Goal: Task Accomplishment & Management: Manage account settings

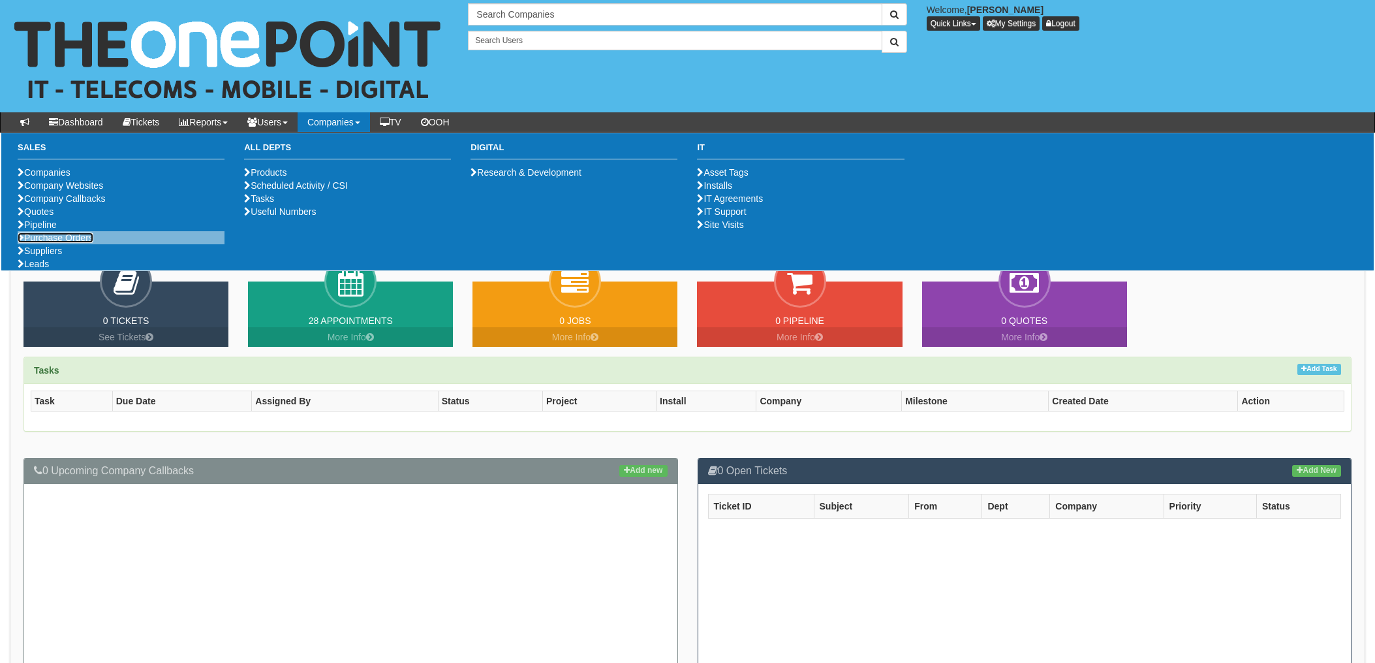
click at [54, 243] on link "Purchase Orders" at bounding box center [56, 237] width 76 height 10
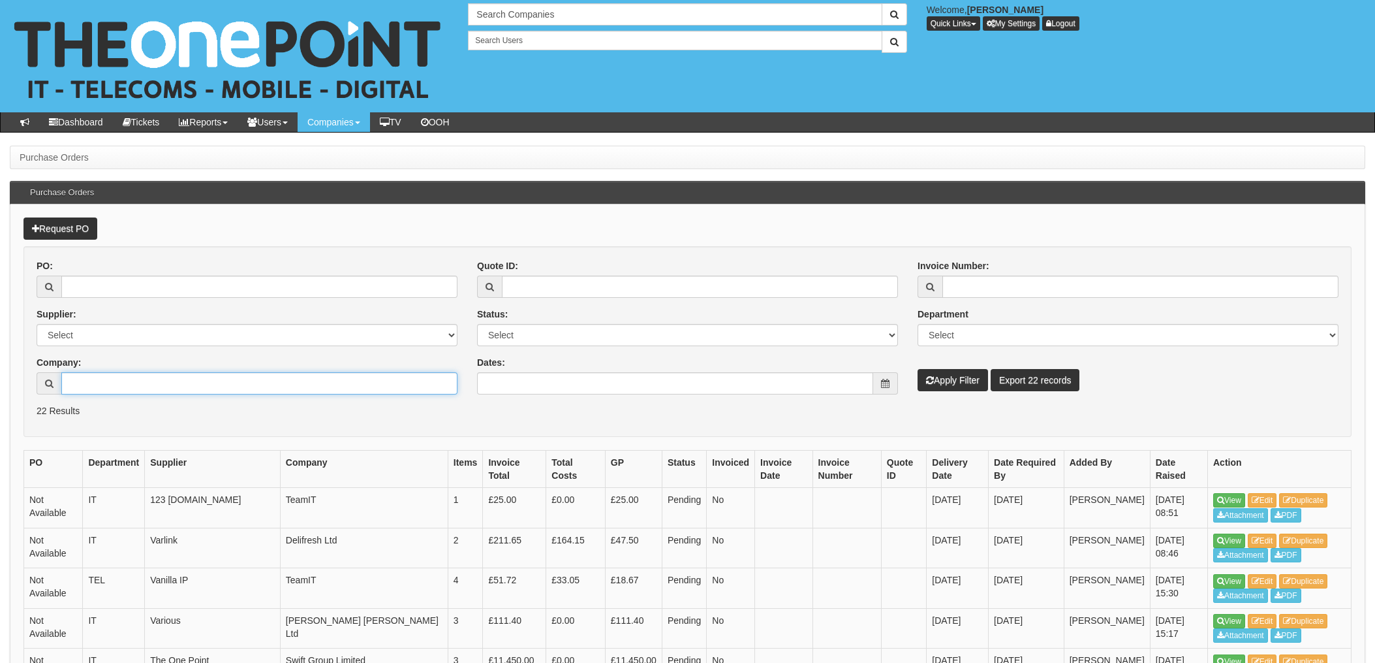
click at [101, 392] on input "Company:" at bounding box center [259, 383] width 396 height 22
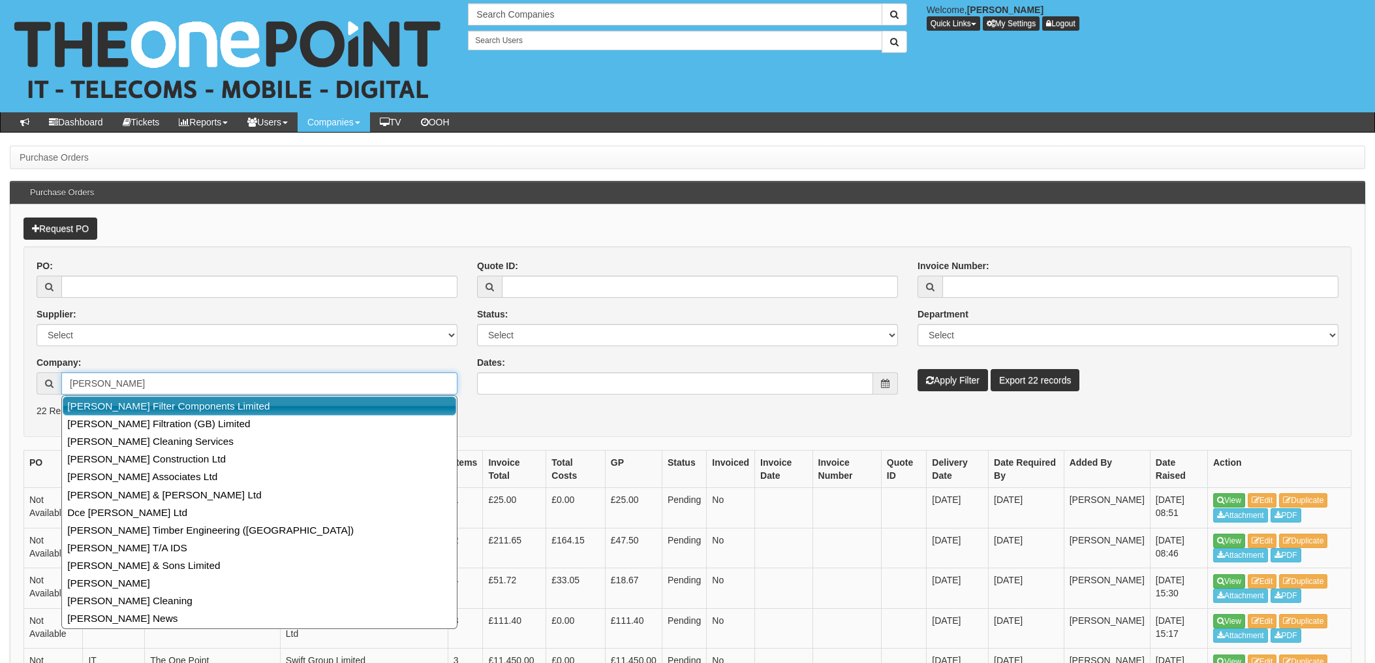
click at [164, 406] on link "[PERSON_NAME] Filter Components Limited" at bounding box center [260, 405] width 394 height 19
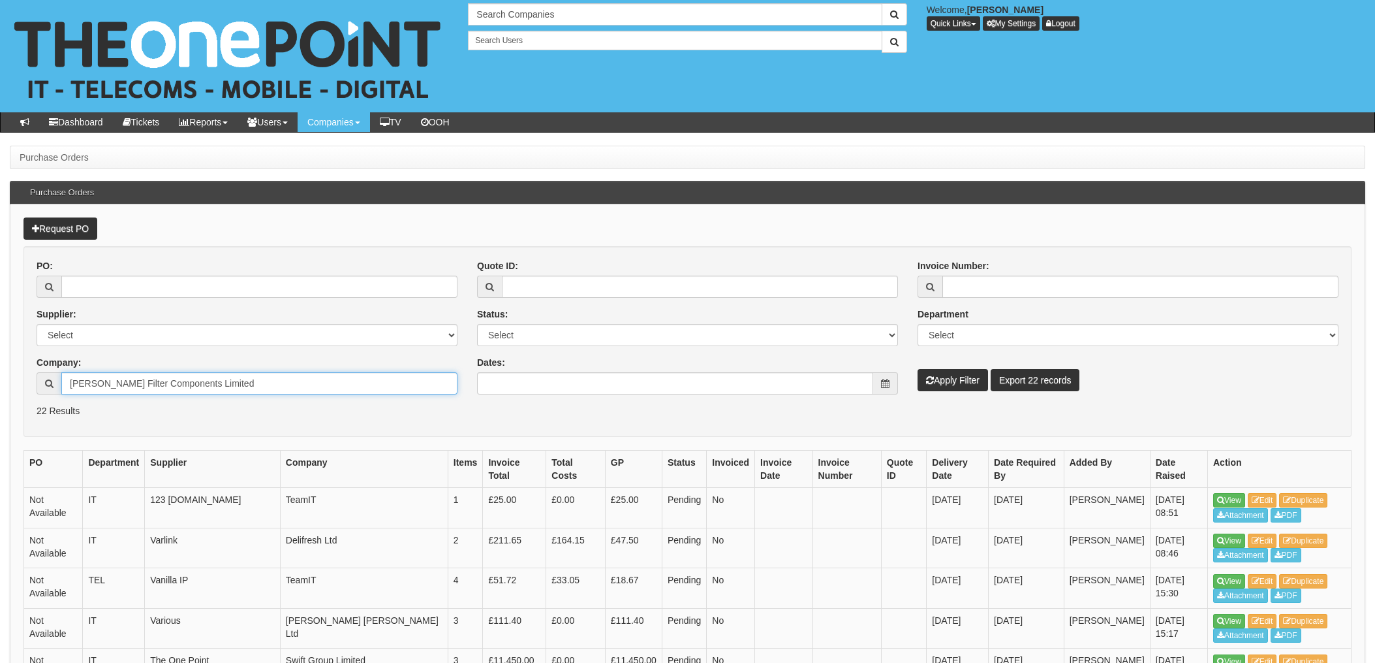
type input "[PERSON_NAME] Filter Components Limited"
click at [968, 379] on button "Apply Filter" at bounding box center [953, 380] width 71 height 22
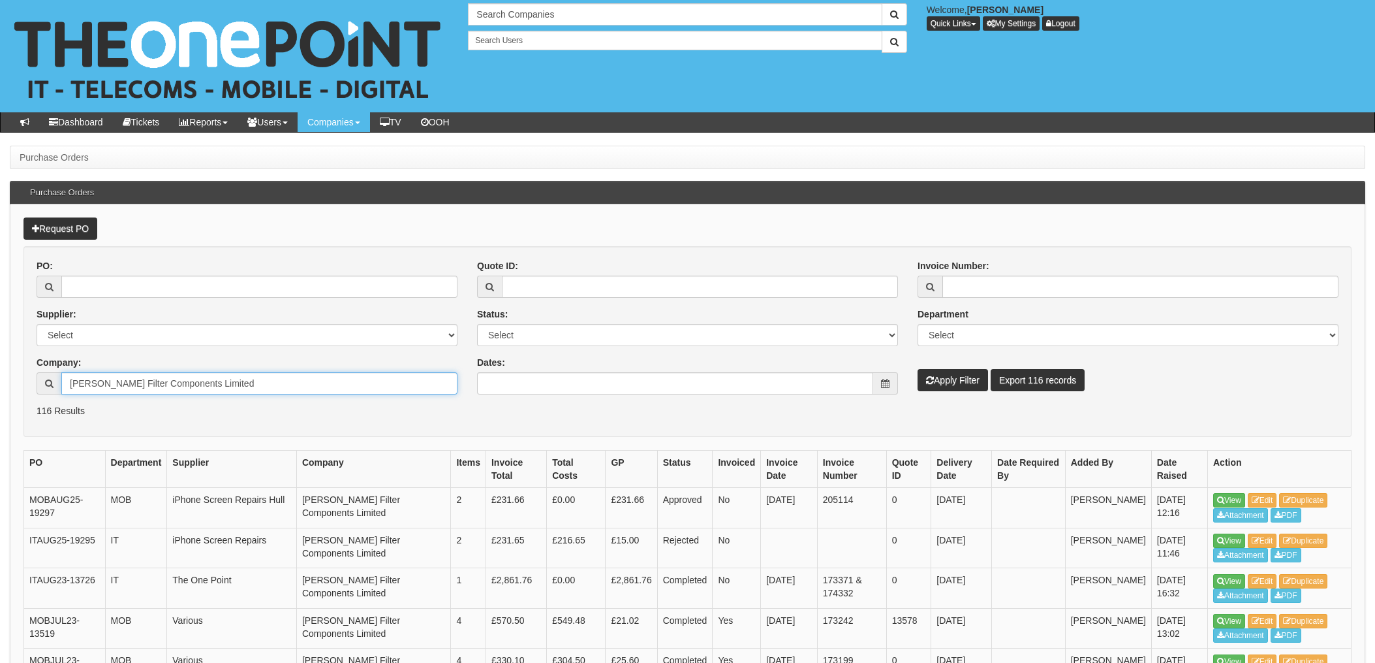
click at [227, 393] on input "Donaldson Filter Components Limited" at bounding box center [259, 383] width 396 height 22
drag, startPoint x: 246, startPoint y: 381, endPoint x: 0, endPoint y: 393, distance: 246.4
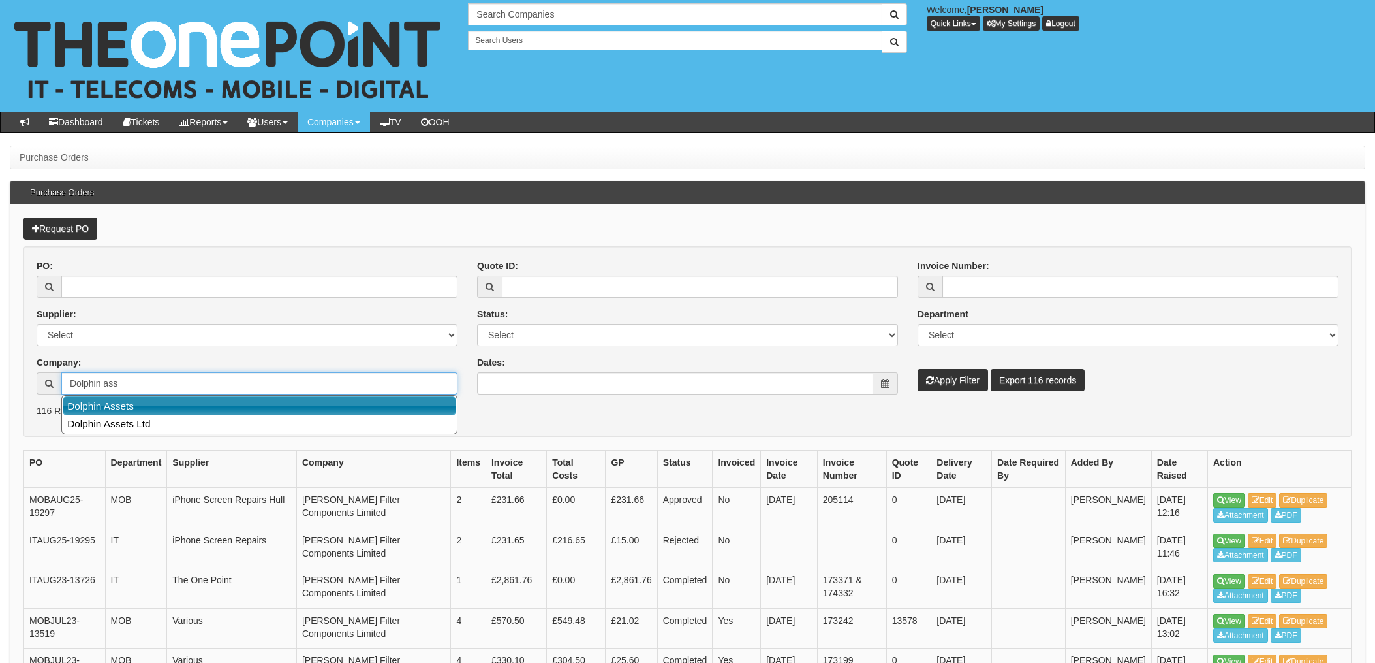
click at [140, 407] on link "Dolphin Assets" at bounding box center [260, 405] width 394 height 19
type input "Dolphin Assets"
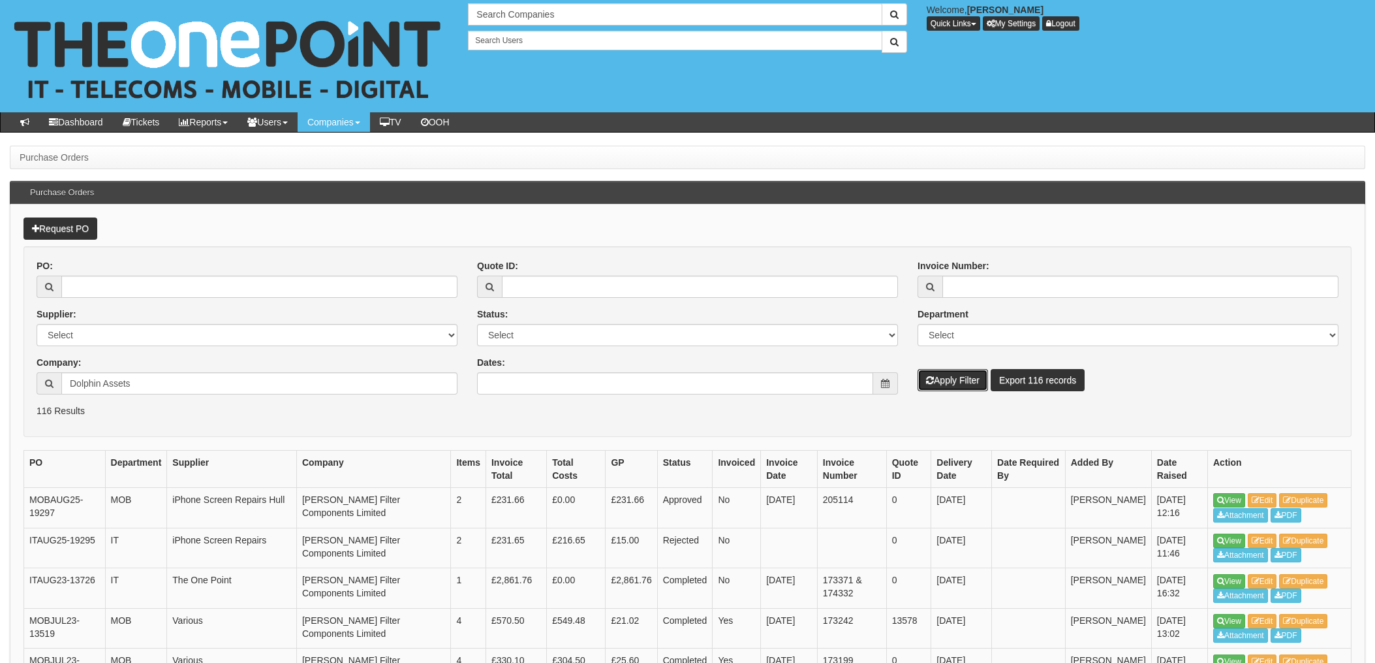
click at [959, 377] on button "Apply Filter" at bounding box center [953, 380] width 71 height 22
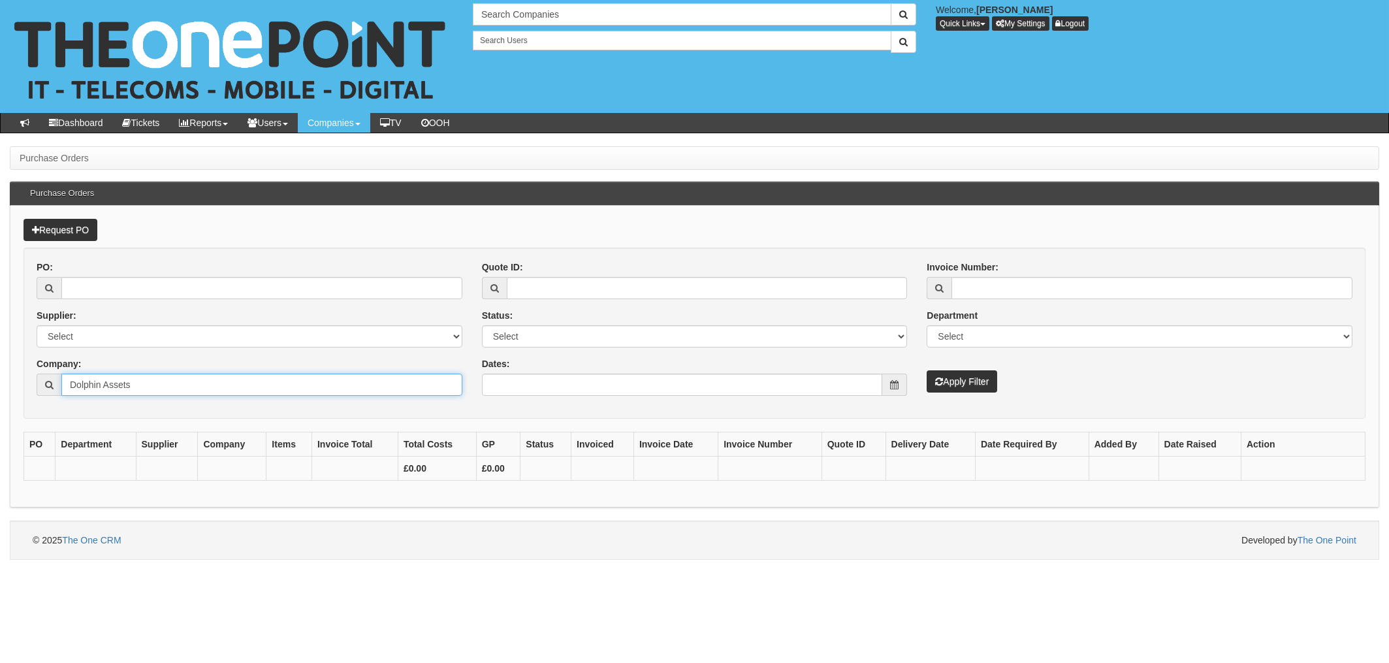
click at [163, 387] on input "Dolphin Assets" at bounding box center [261, 384] width 401 height 22
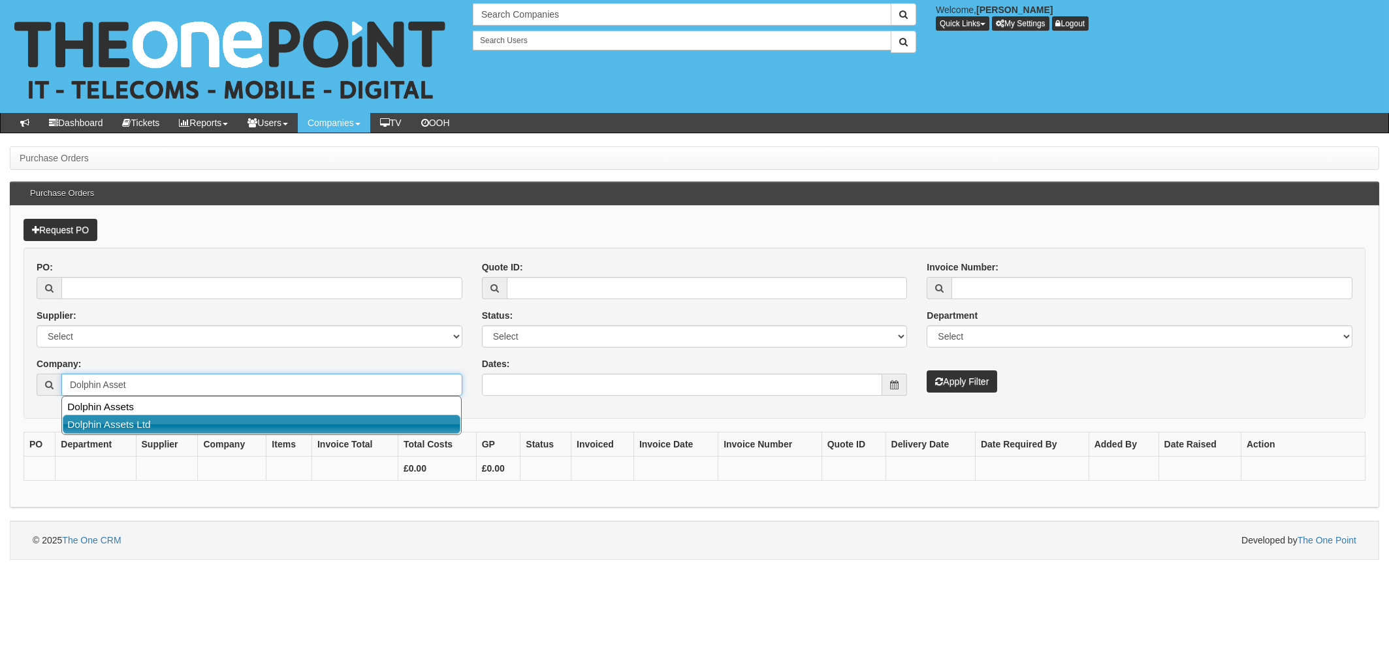
click at [138, 422] on link "Dolphin Assets Ltd" at bounding box center [262, 424] width 398 height 19
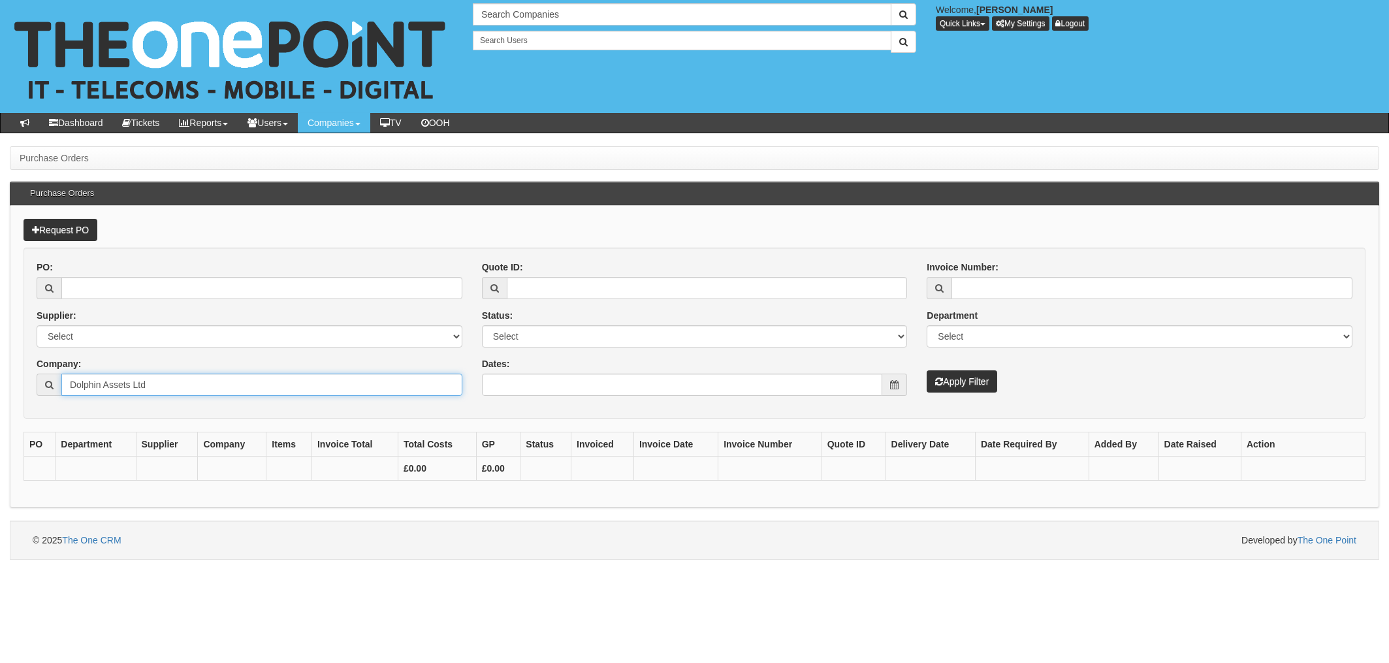
type input "Dolphin Assets Ltd"
click at [970, 374] on button "Apply Filter" at bounding box center [961, 381] width 71 height 22
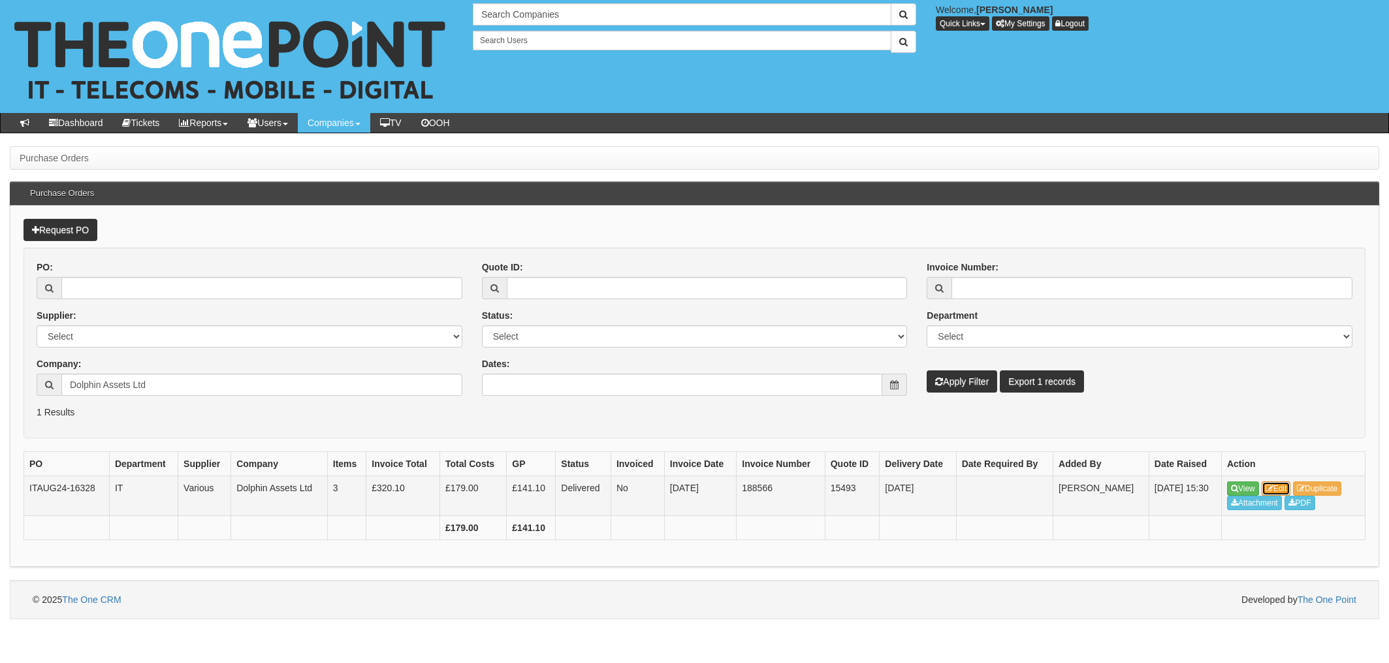
click at [1285, 485] on link "Edit" at bounding box center [1275, 488] width 29 height 14
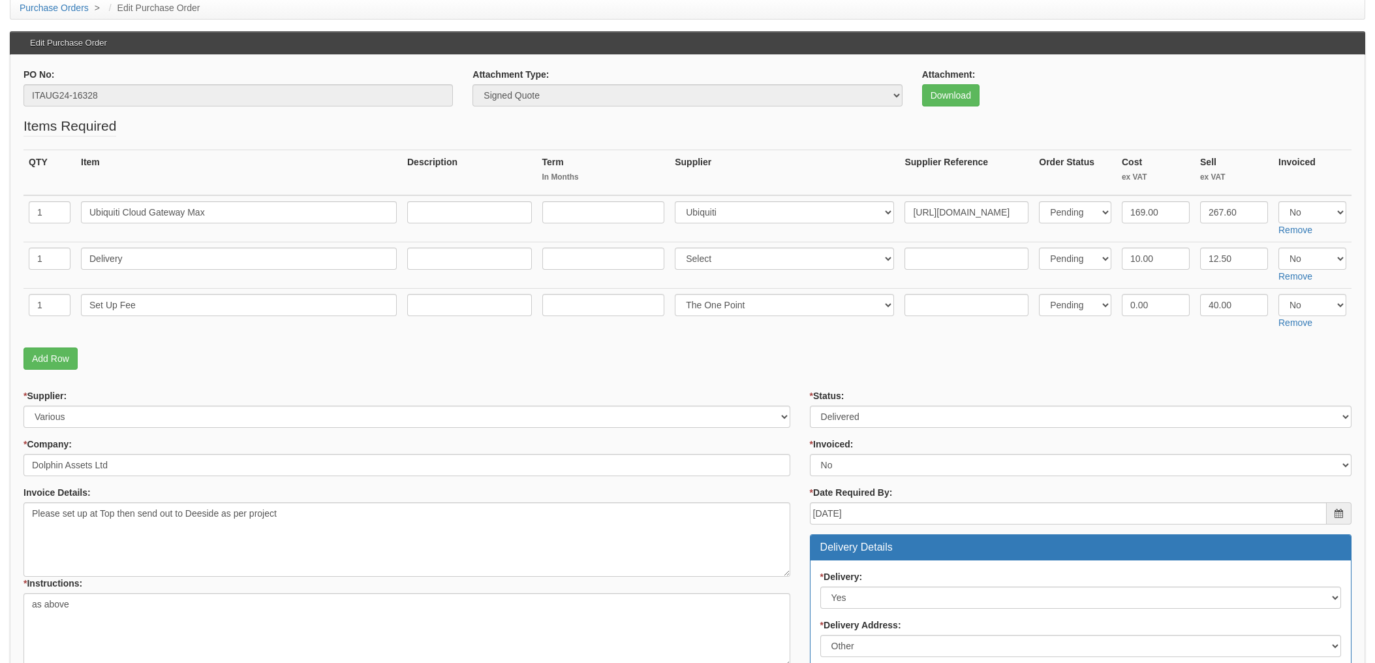
scroll to position [63, 0]
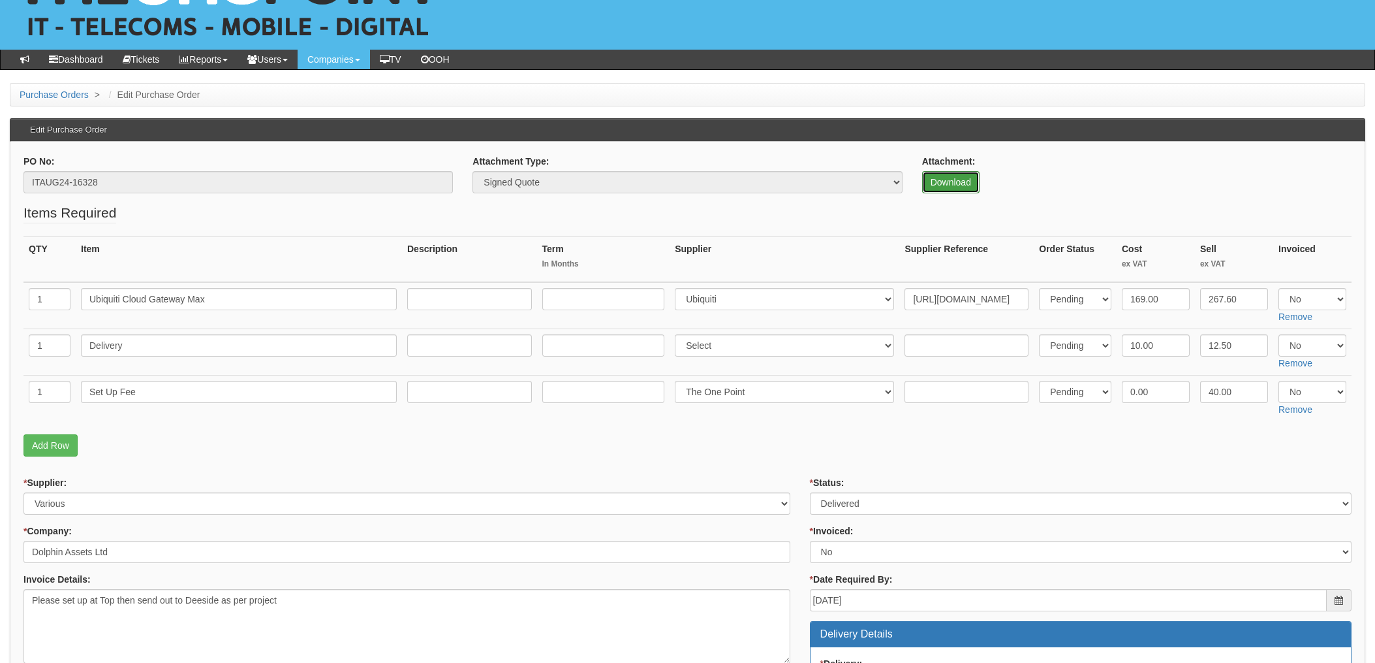
click at [954, 180] on link "Download" at bounding box center [950, 182] width 57 height 22
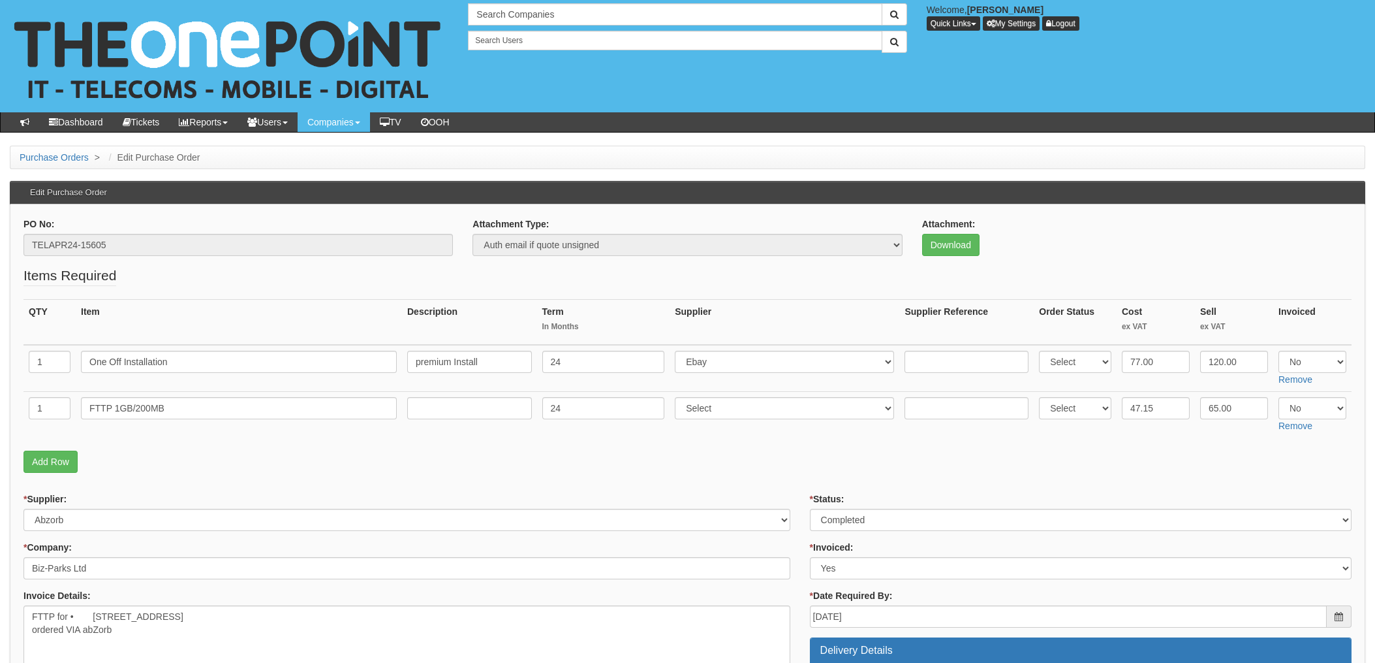
click at [802, 477] on fieldset "Items Required QTY Item Description Term In Months Supplier Supplier Reference …" at bounding box center [688, 372] width 1328 height 213
click at [779, 450] on p "Add Row" at bounding box center [688, 461] width 1328 height 22
